Goal: Task Accomplishment & Management: Manage account settings

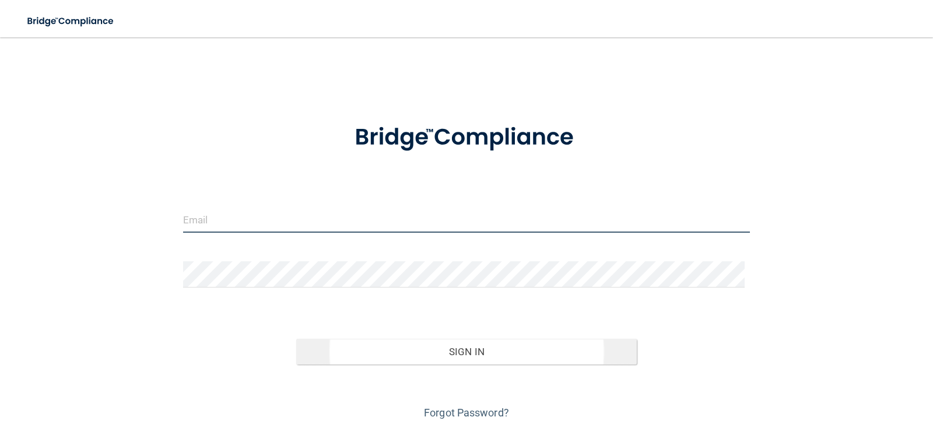
type input "[EMAIL_ADDRESS][DOMAIN_NAME]"
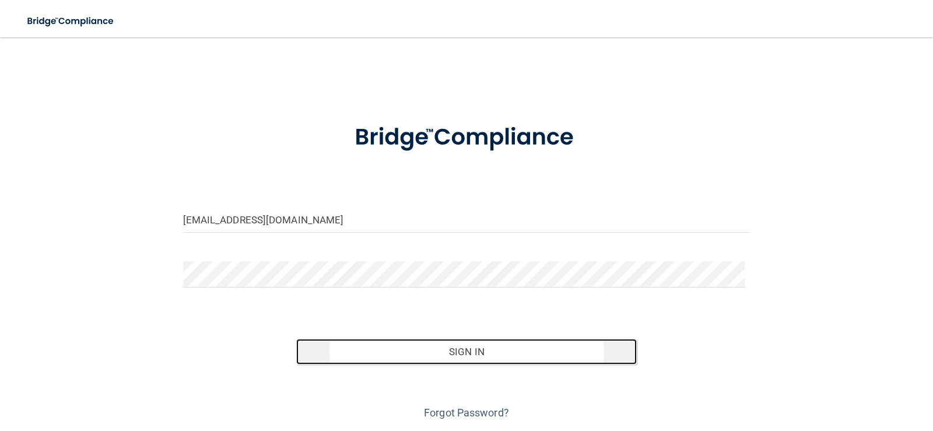
click at [523, 344] on button "Sign In" at bounding box center [466, 352] width 340 height 26
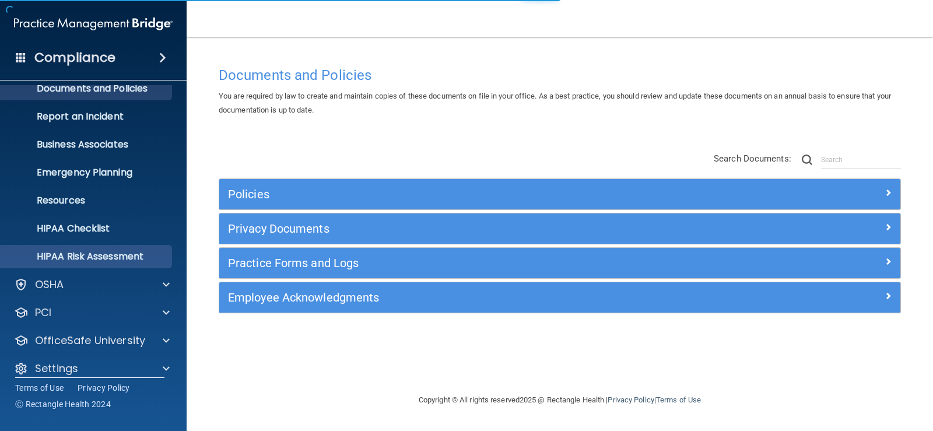
scroll to position [53, 0]
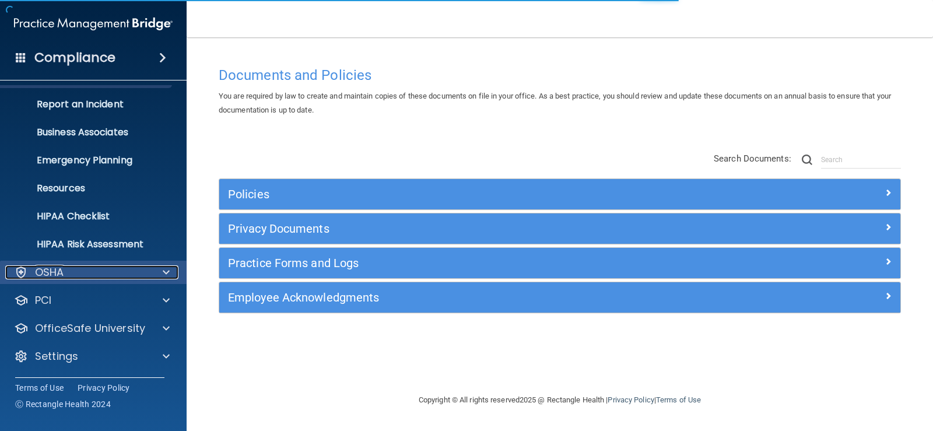
click at [96, 275] on div "OSHA" at bounding box center [77, 272] width 145 height 14
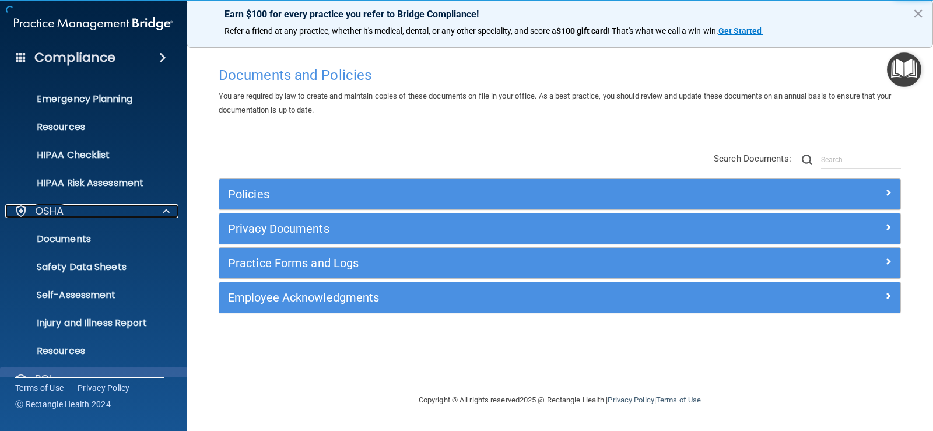
scroll to position [193, 0]
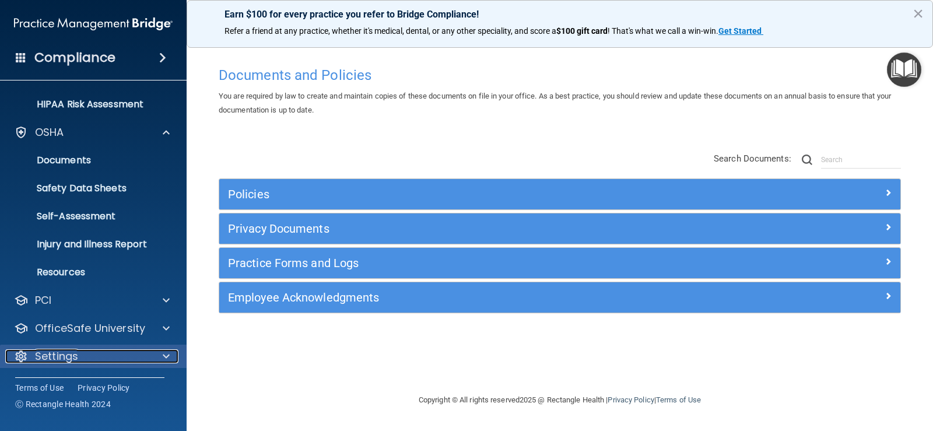
click at [72, 353] on p "Settings" at bounding box center [56, 356] width 43 height 14
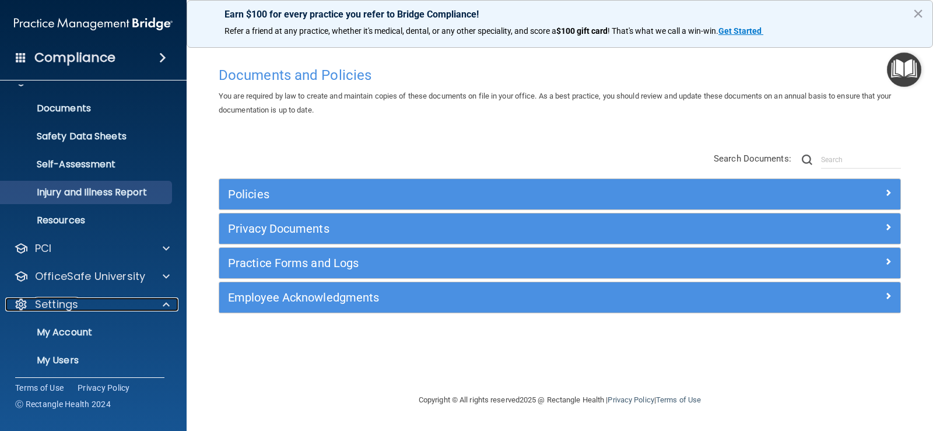
scroll to position [304, 0]
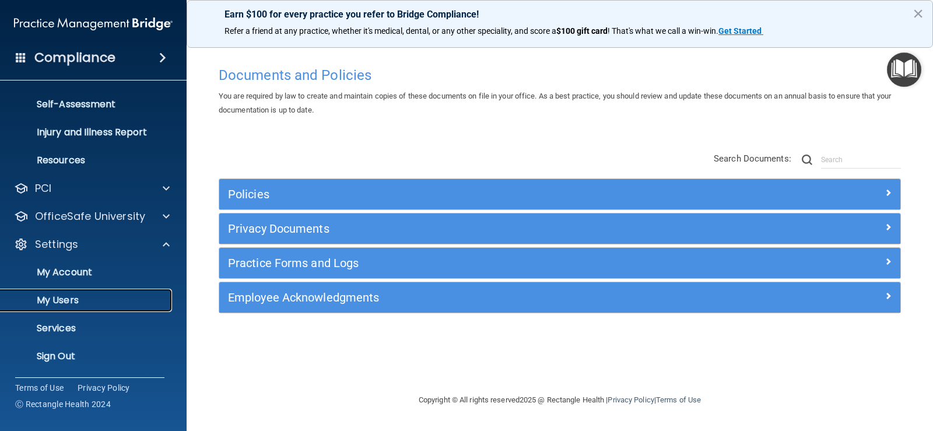
click at [80, 294] on p "My Users" at bounding box center [87, 300] width 159 height 12
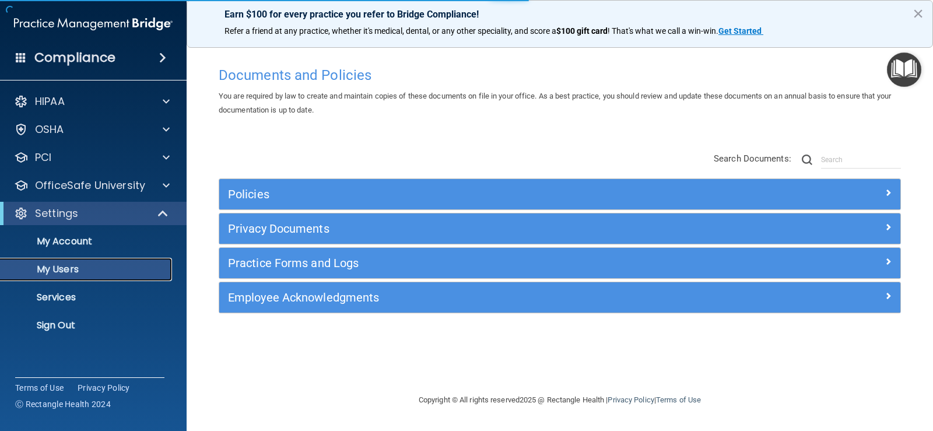
select select "20"
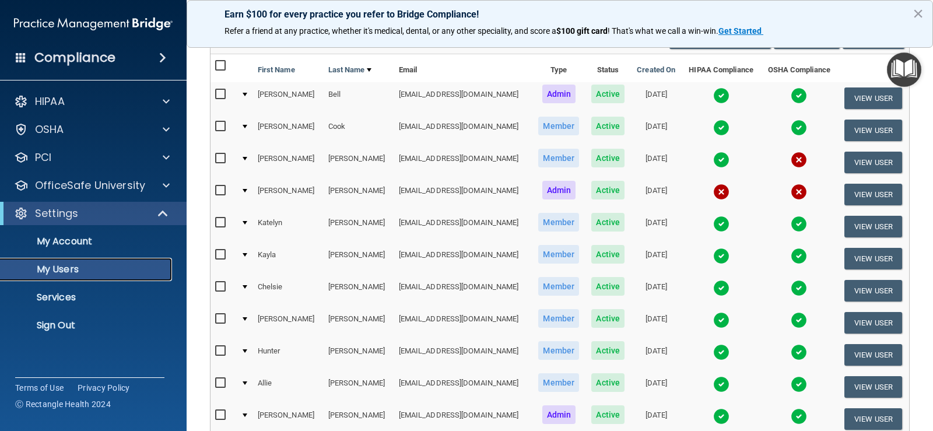
scroll to position [117, 0]
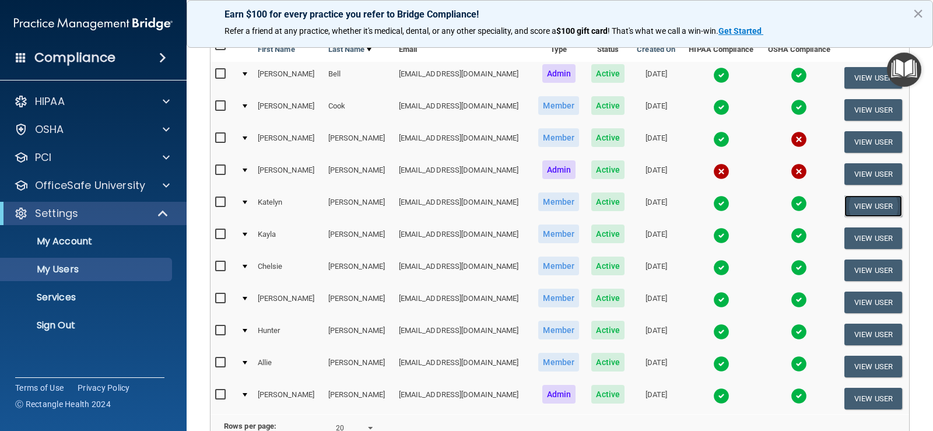
click at [873, 212] on button "View User" at bounding box center [873, 206] width 58 height 22
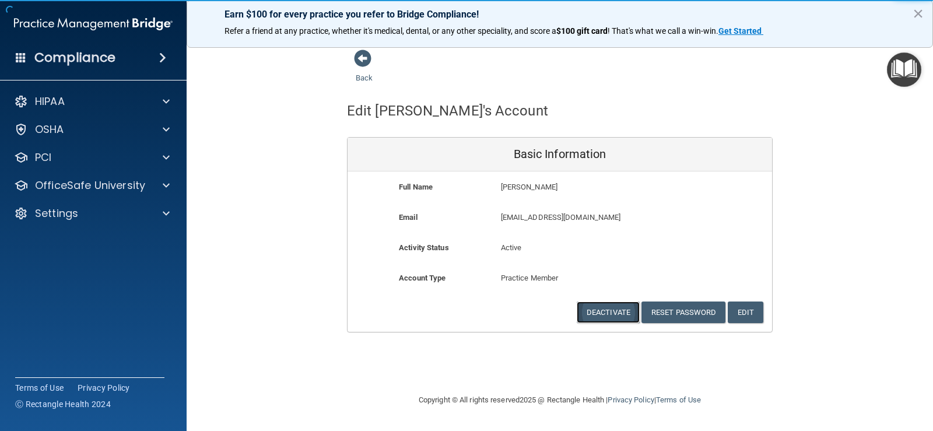
click at [613, 310] on button "Deactivate" at bounding box center [607, 312] width 63 height 22
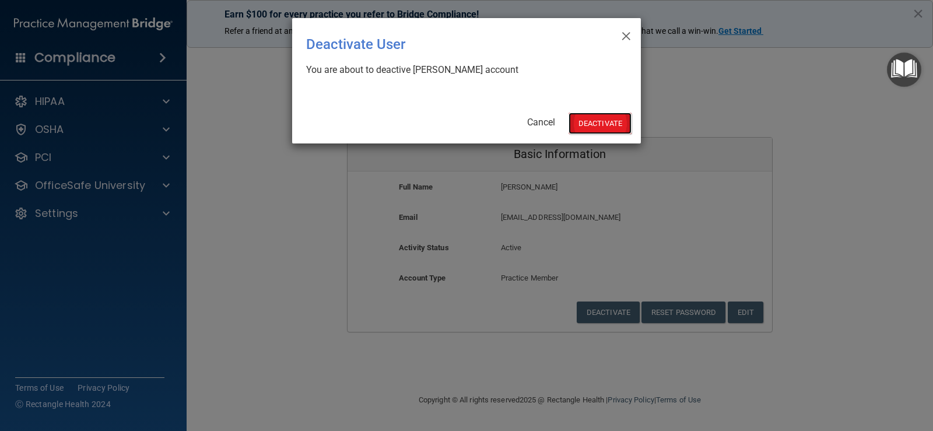
click at [620, 115] on button "Deactivate" at bounding box center [599, 123] width 63 height 22
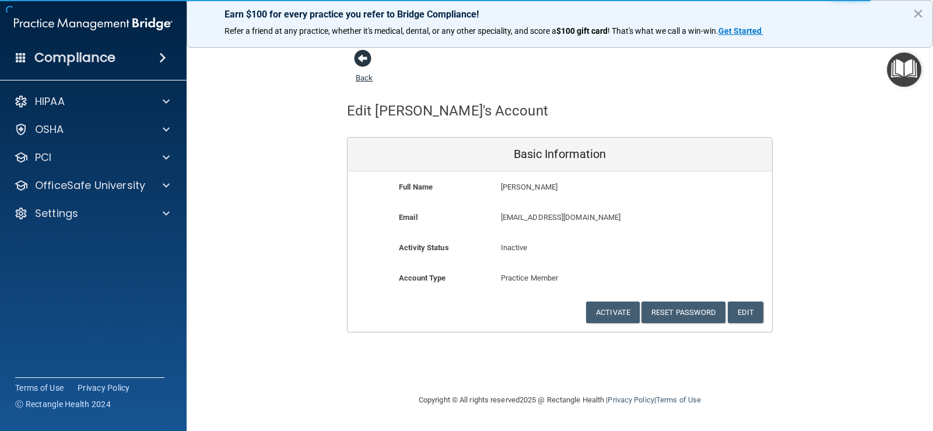
click at [368, 64] on span at bounding box center [362, 58] width 17 height 17
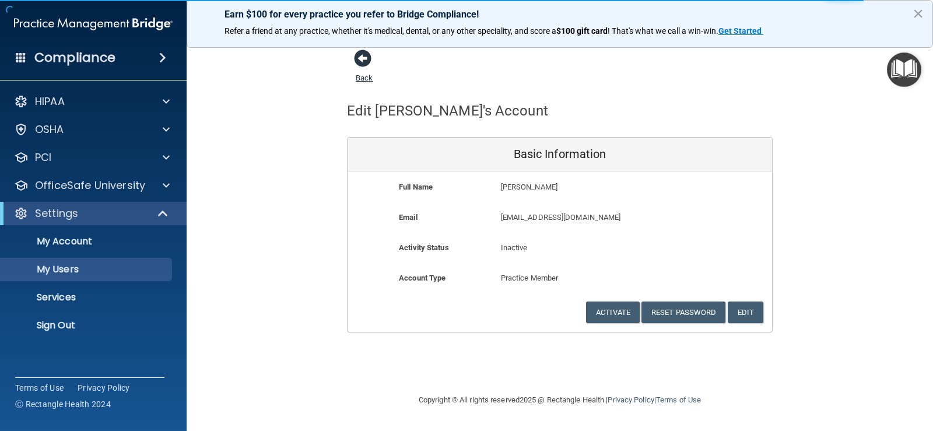
select select "20"
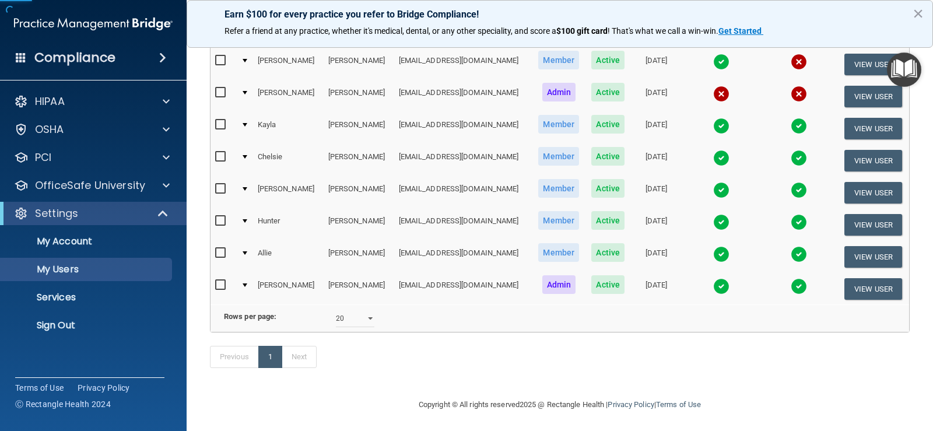
scroll to position [213, 0]
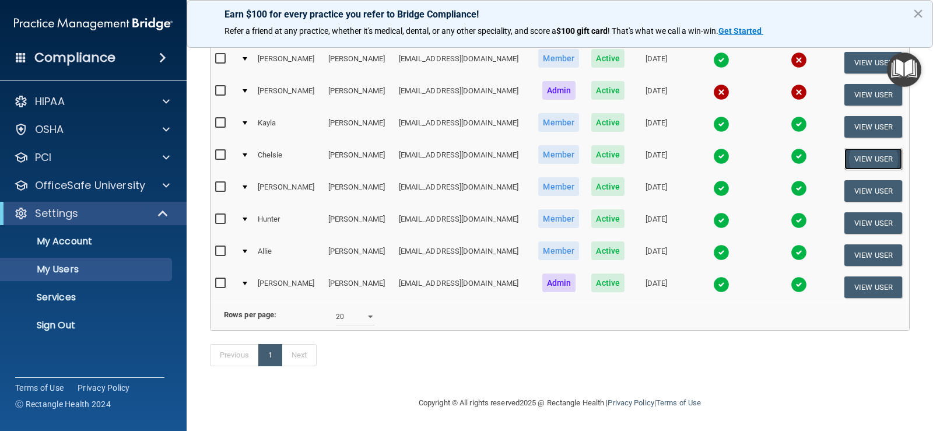
click at [849, 148] on button "View User" at bounding box center [873, 159] width 58 height 22
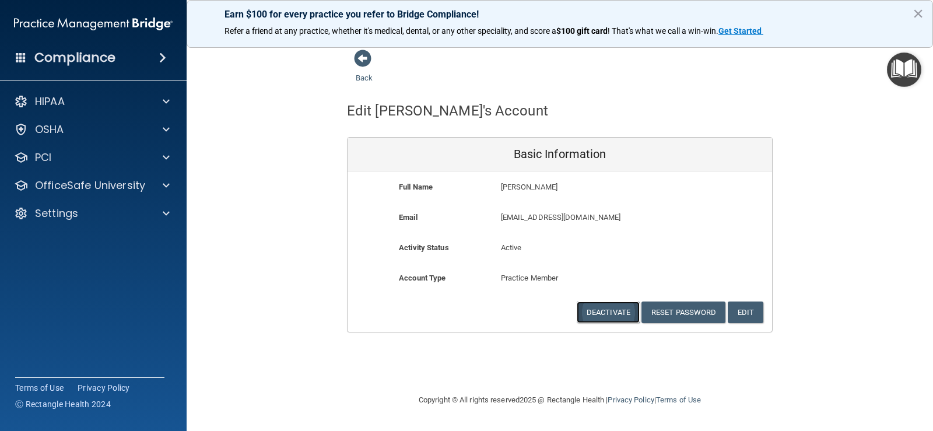
click at [618, 316] on button "Deactivate" at bounding box center [607, 312] width 63 height 22
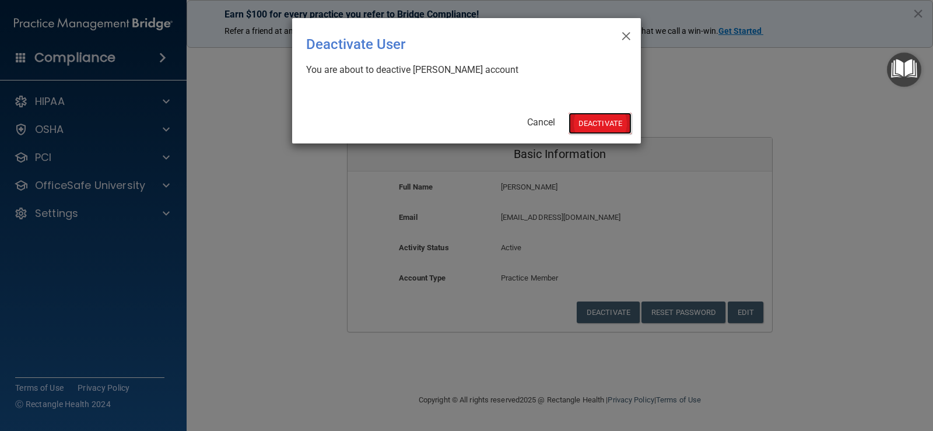
click at [596, 115] on button "Deactivate" at bounding box center [599, 123] width 63 height 22
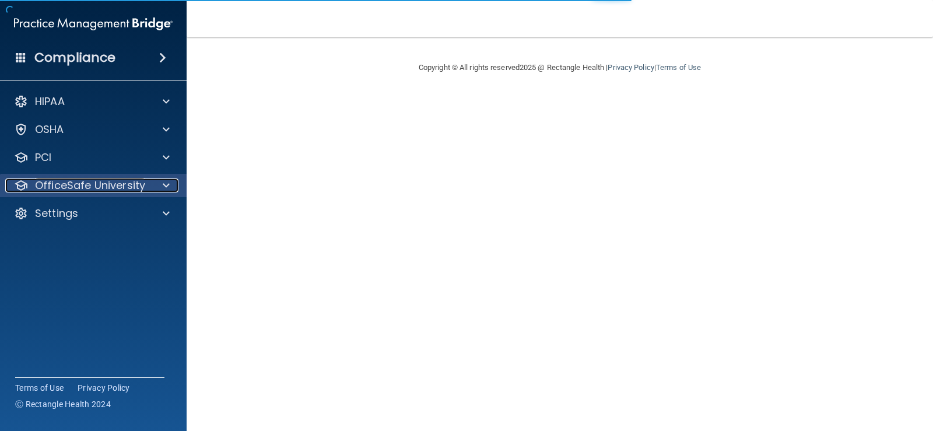
click at [89, 181] on p "OfficeSafe University" at bounding box center [90, 185] width 110 height 14
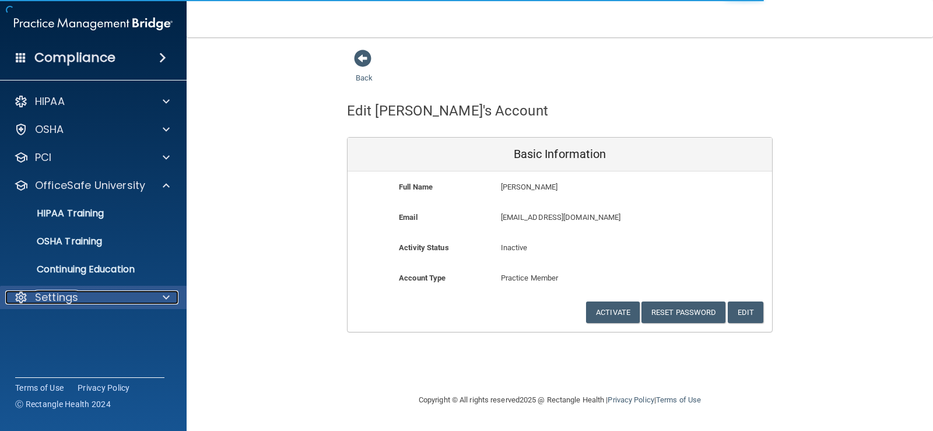
click at [75, 300] on p "Settings" at bounding box center [56, 297] width 43 height 14
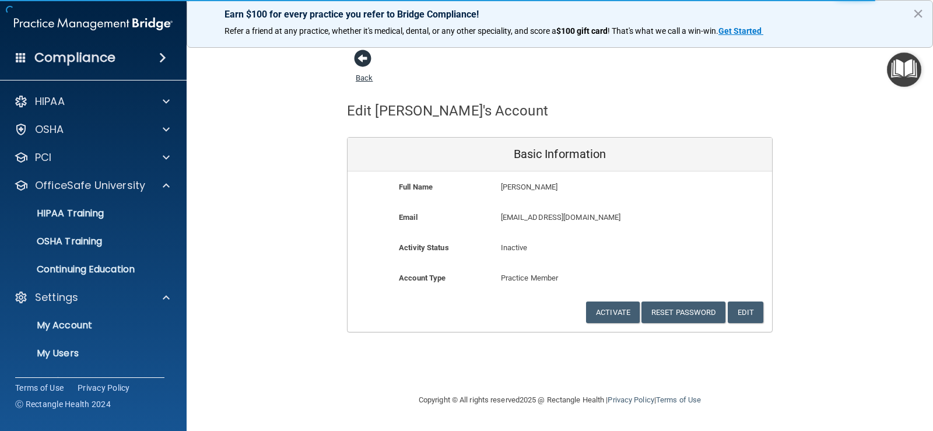
click at [366, 54] on span at bounding box center [362, 58] width 17 height 17
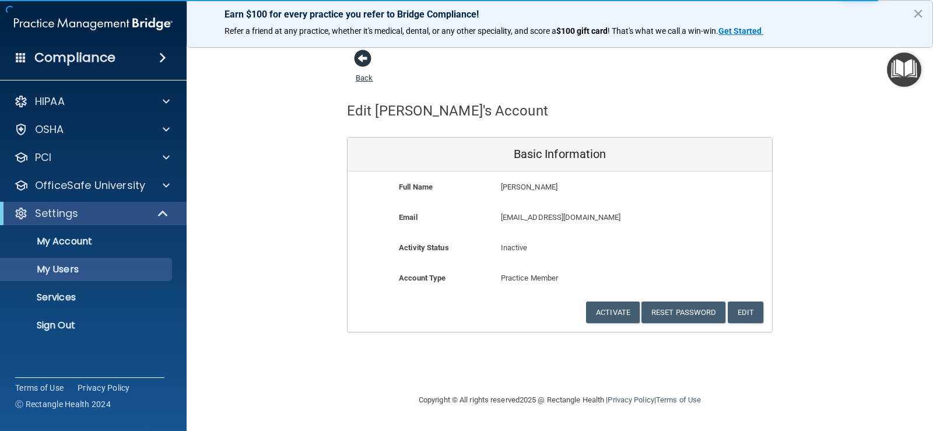
select select "20"
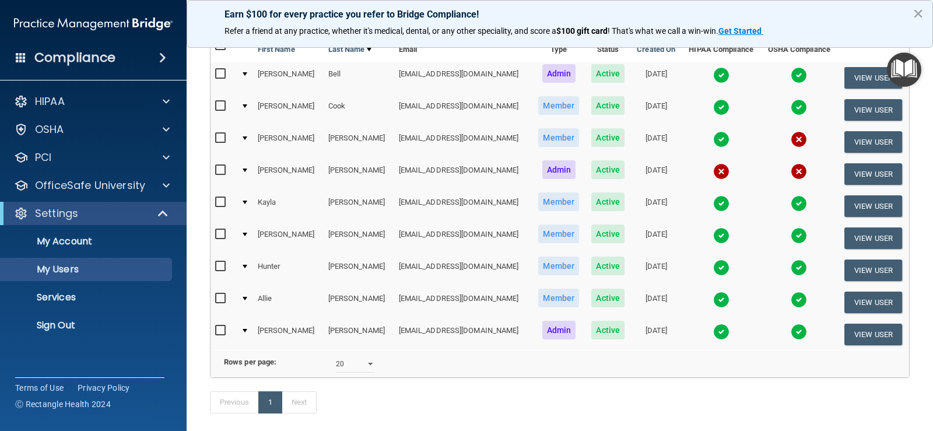
scroll to position [58, 0]
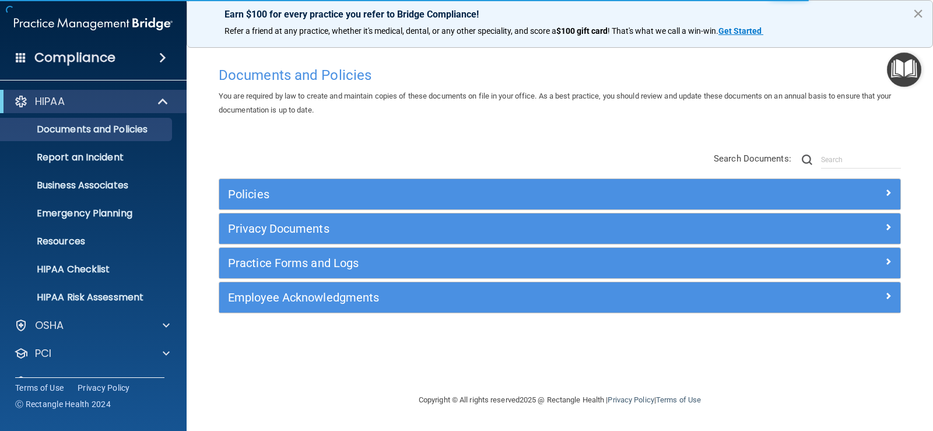
click at [917, 14] on button "×" at bounding box center [917, 13] width 11 height 19
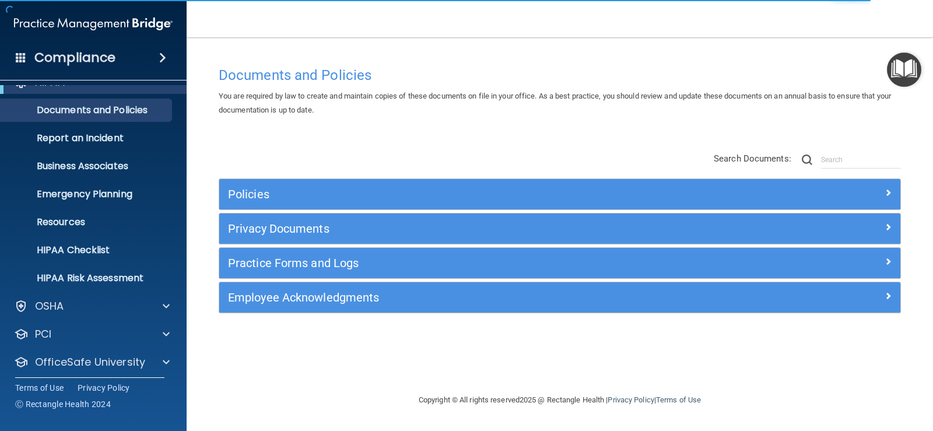
scroll to position [53, 0]
